Goal: Find specific page/section: Find specific page/section

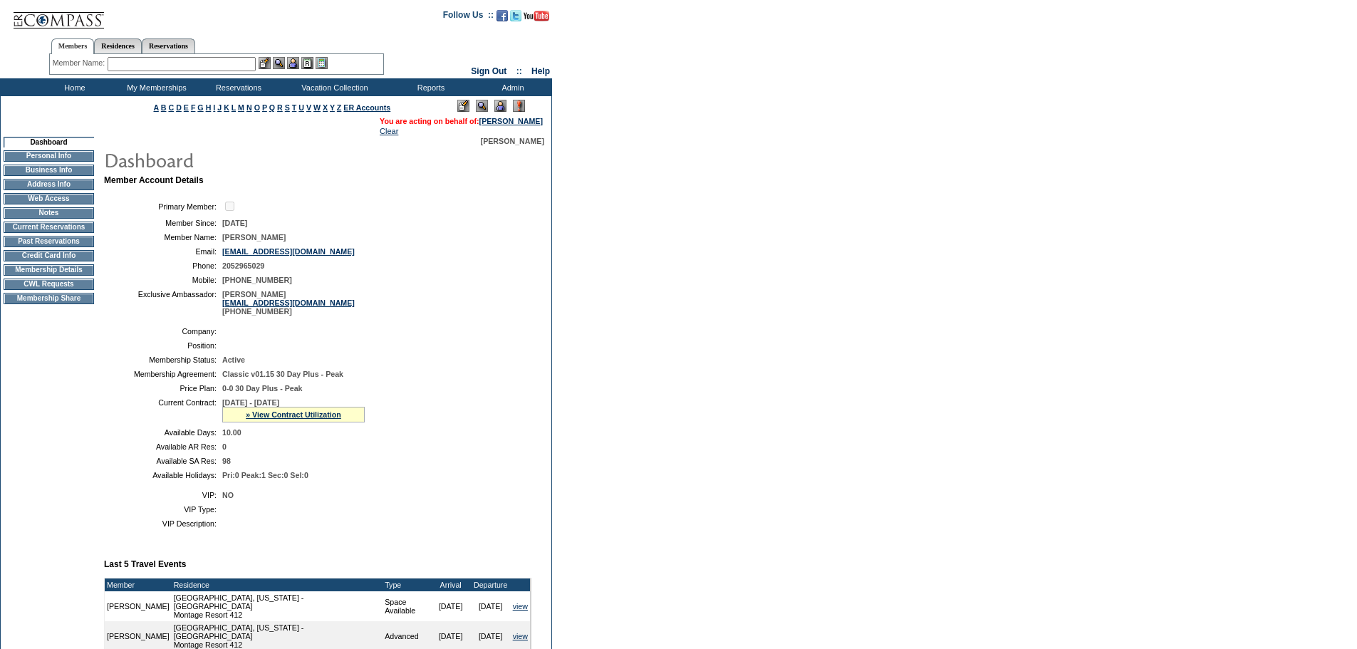
click at [60, 290] on td "CWL Requests" at bounding box center [49, 284] width 90 height 11
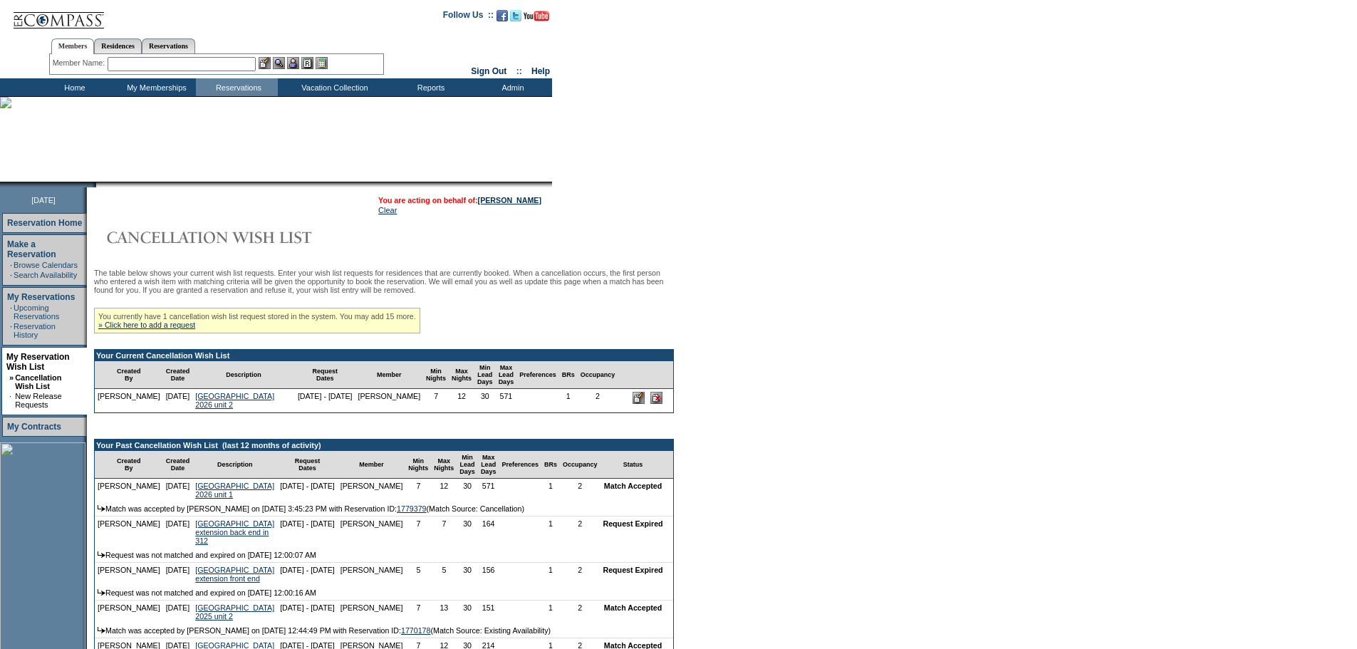
click at [674, 309] on form "Follow Us ::" at bounding box center [678, 409] width 1357 height 819
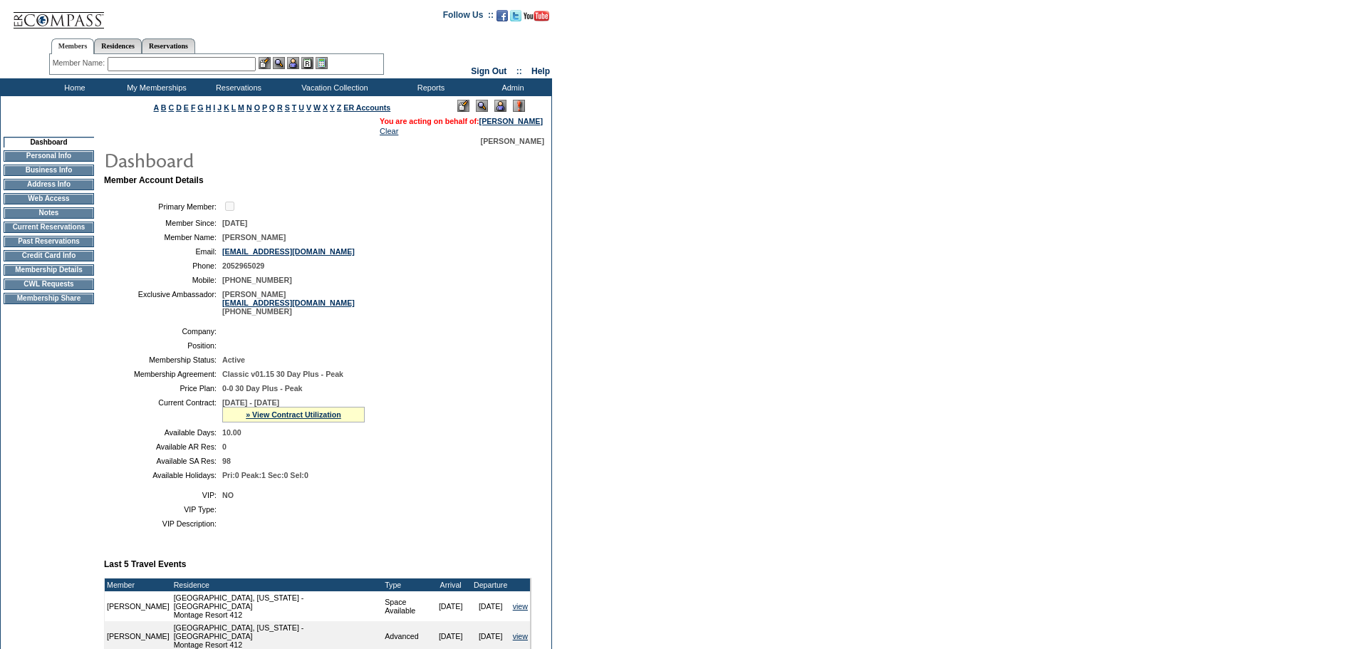
click at [62, 260] on td "Credit Card Info" at bounding box center [49, 255] width 90 height 11
